Goal: Task Accomplishment & Management: Manage account settings

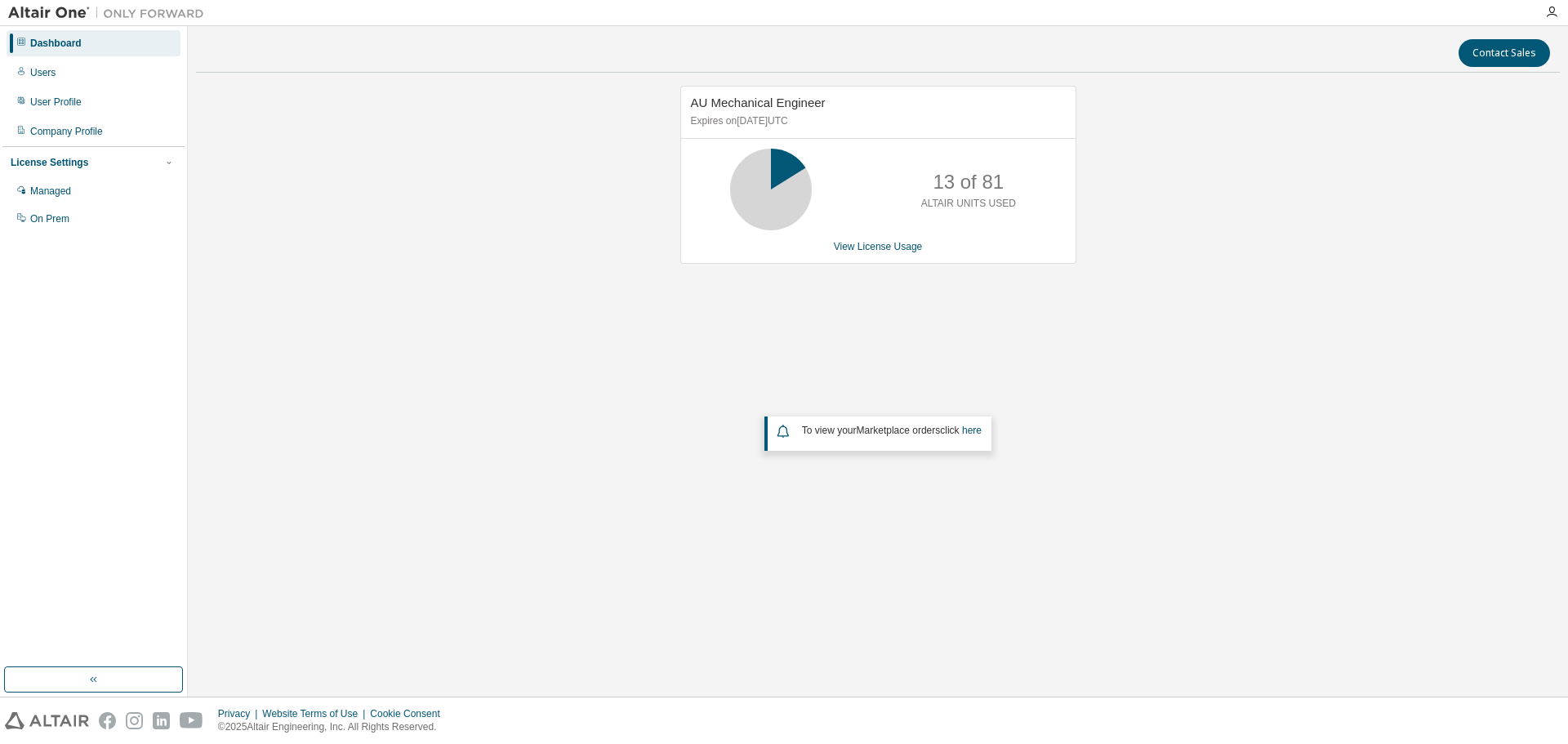
click at [855, 248] on link "View License Usage" at bounding box center [878, 247] width 89 height 12
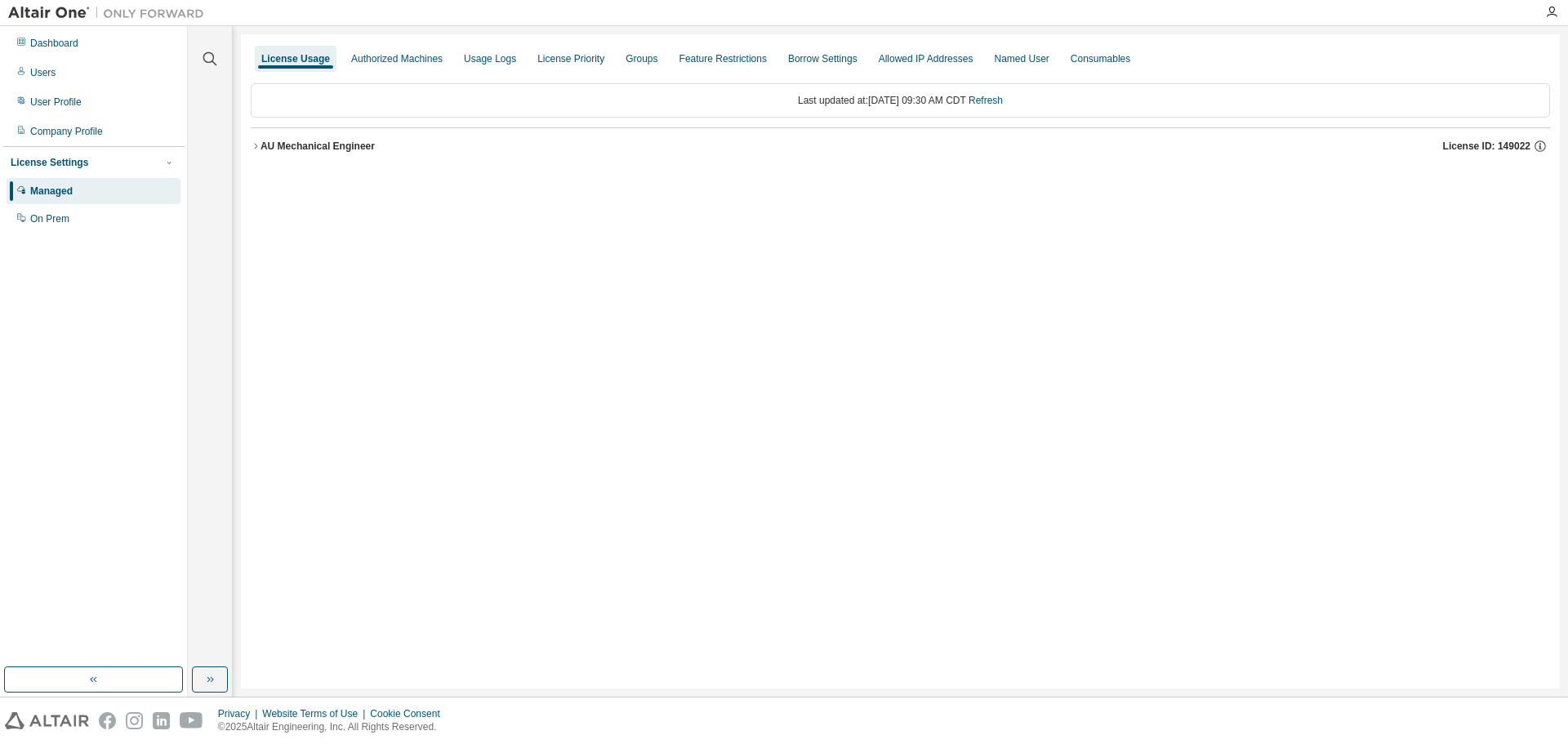
click at [285, 142] on div "AU Mechanical Engineer" at bounding box center [317, 146] width 114 height 13
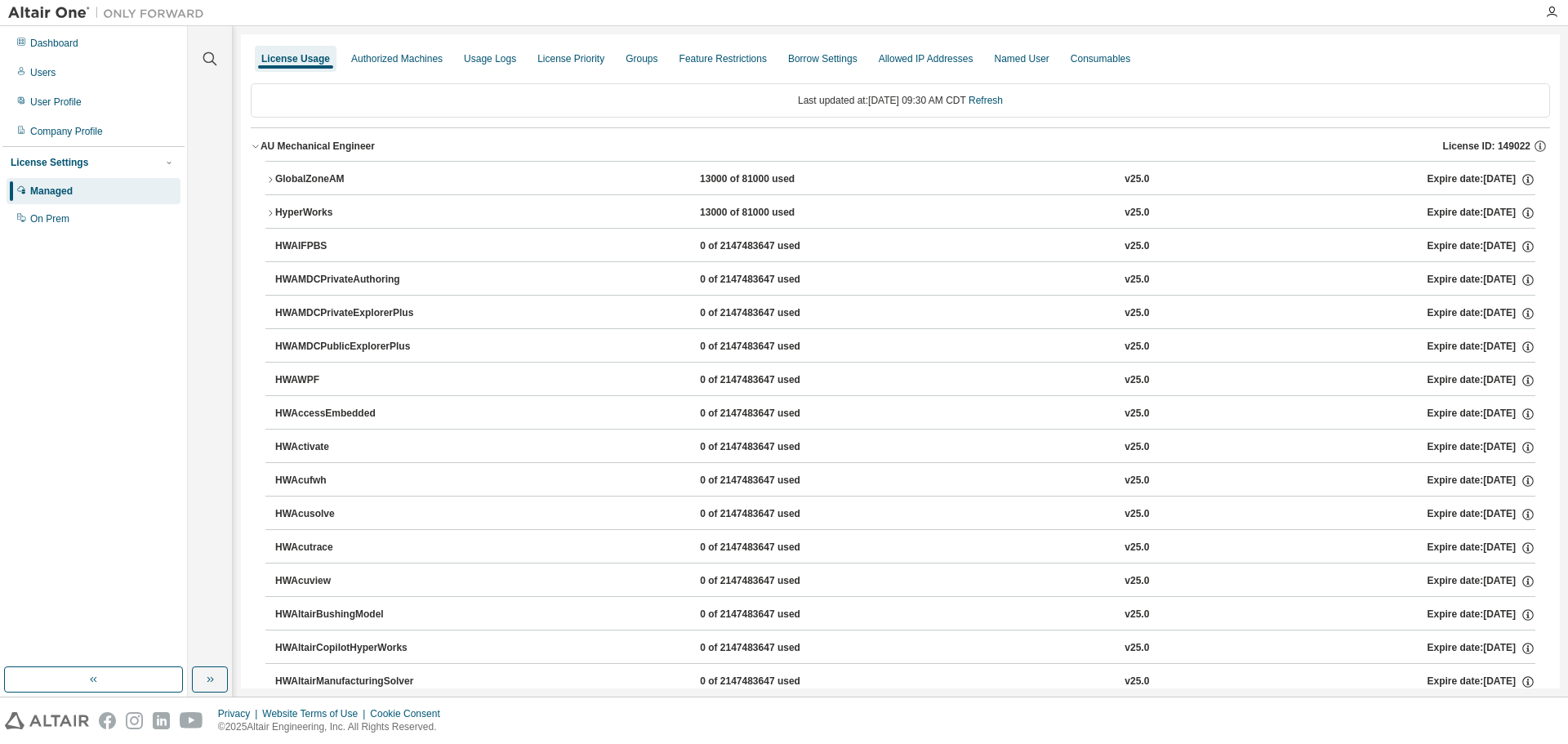
click at [310, 177] on div "GlobalZoneAM" at bounding box center [349, 179] width 147 height 14
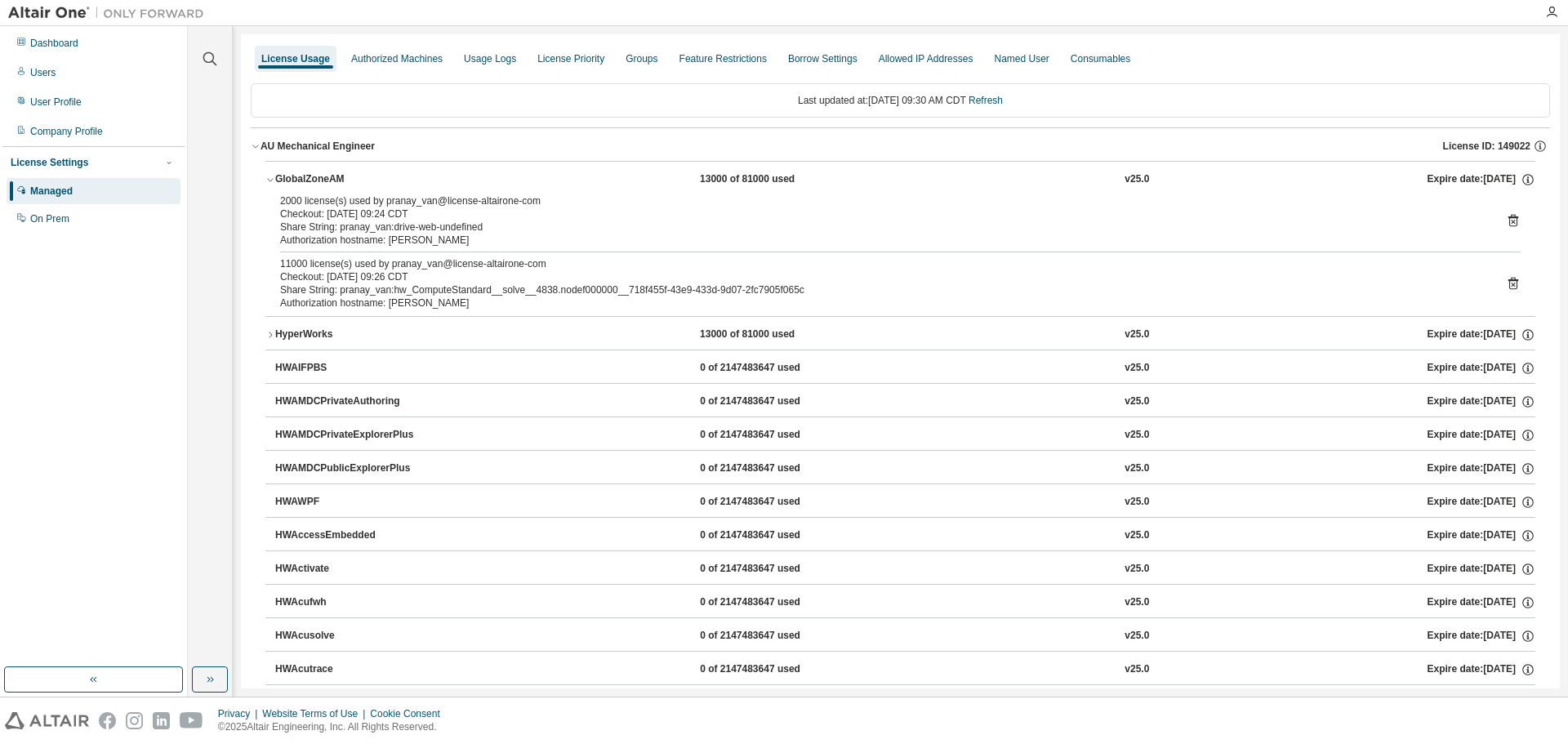
click at [301, 180] on div "GlobalZoneAM" at bounding box center [349, 179] width 147 height 14
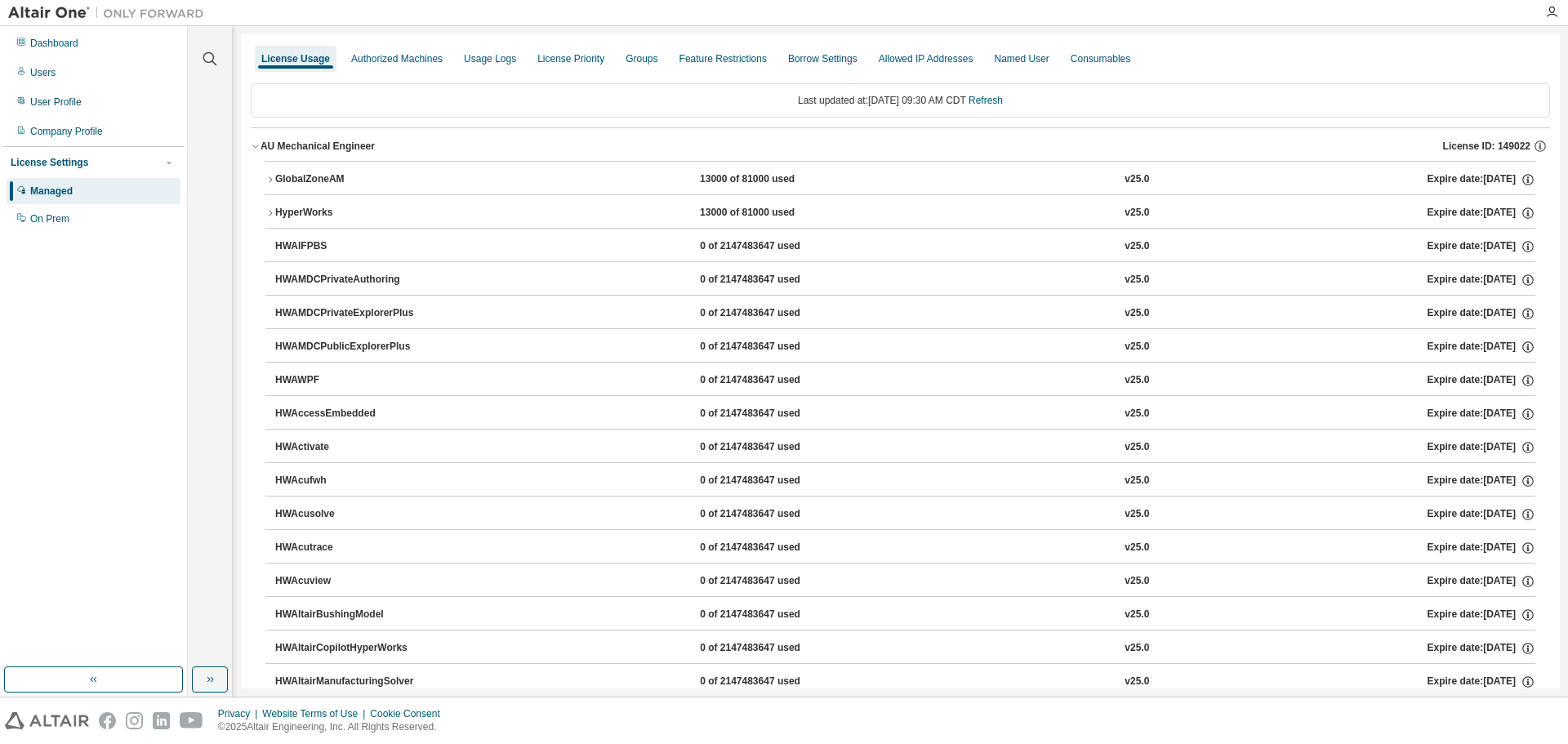
click at [302, 150] on div "AU Mechanical Engineer" at bounding box center [317, 146] width 114 height 13
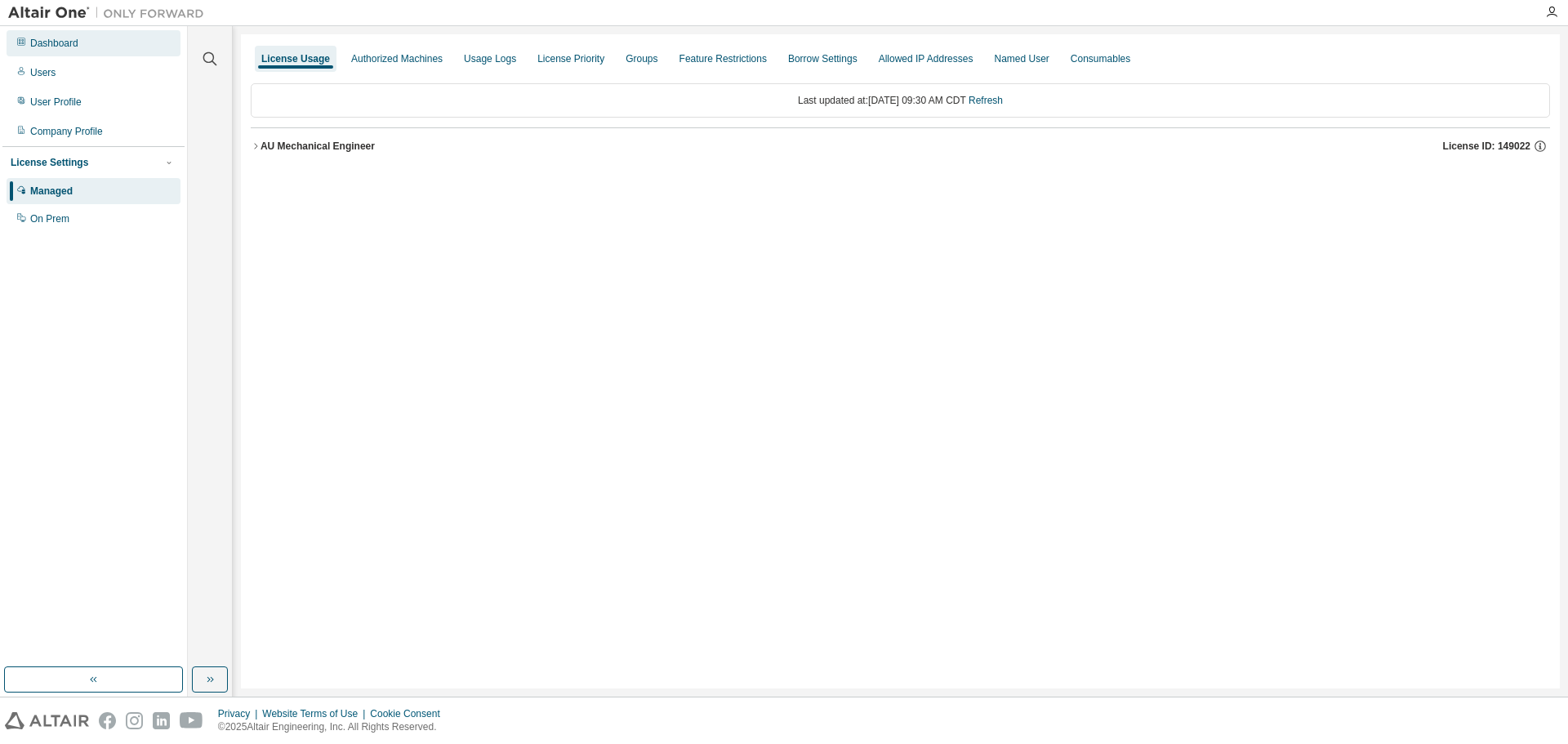
click at [102, 40] on div "Dashboard" at bounding box center [93, 43] width 174 height 26
